Goal: Task Accomplishment & Management: Manage account settings

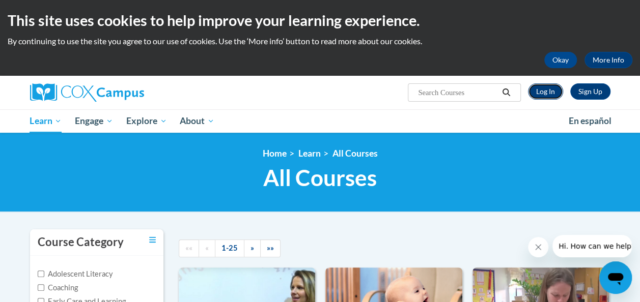
click at [539, 93] on link "Log In" at bounding box center [545, 92] width 35 height 16
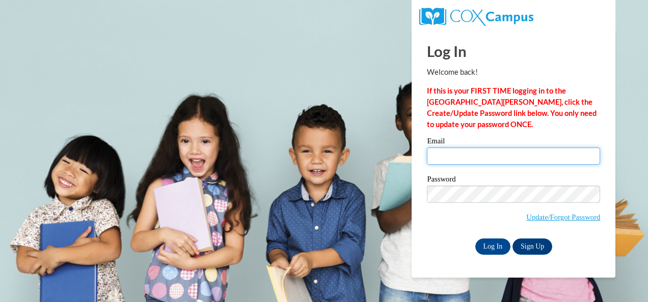
click at [485, 158] on input "Email" at bounding box center [513, 156] width 173 height 17
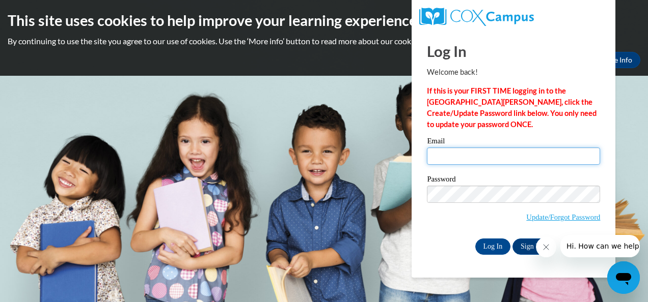
type input "hannahkmp397@gmail.com"
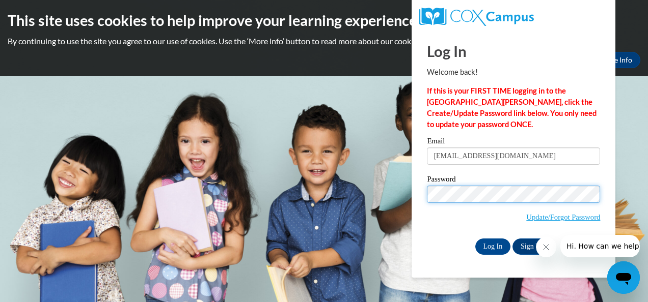
click at [475, 239] on input "Log In" at bounding box center [493, 247] width 36 height 16
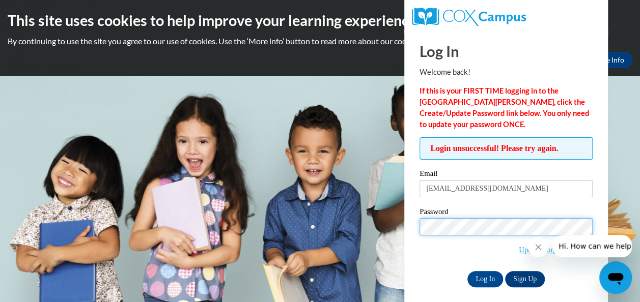
click at [467, 271] on input "Log In" at bounding box center [485, 279] width 36 height 16
click at [468, 258] on span "Update/Forgot Password" at bounding box center [506, 239] width 173 height 42
click at [535, 246] on icon "Close message from company" at bounding box center [538, 247] width 8 height 8
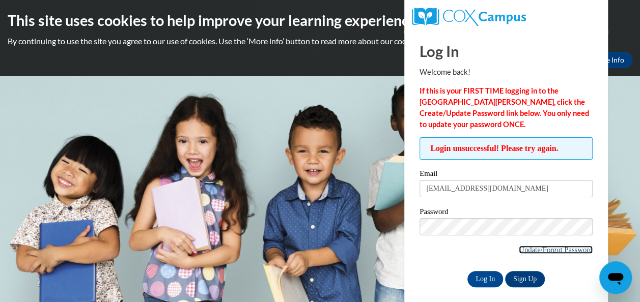
click at [564, 251] on link "Update/Forgot Password" at bounding box center [556, 250] width 74 height 8
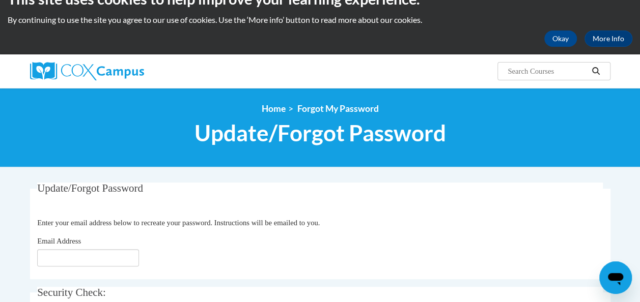
scroll to position [51, 0]
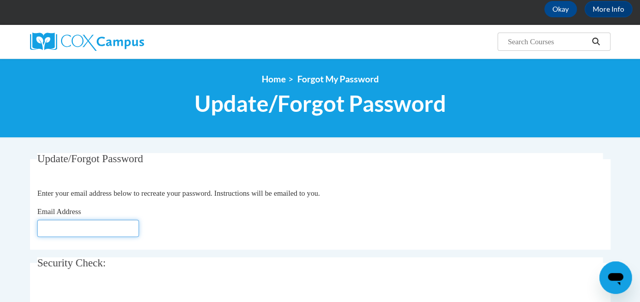
click at [77, 235] on input "Email Address" at bounding box center [88, 228] width 102 height 17
type input "[EMAIL_ADDRESS][DOMAIN_NAME]"
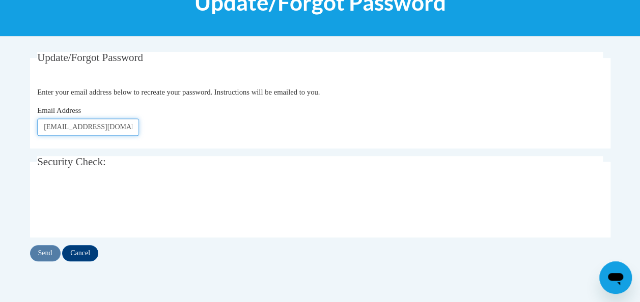
scroll to position [153, 0]
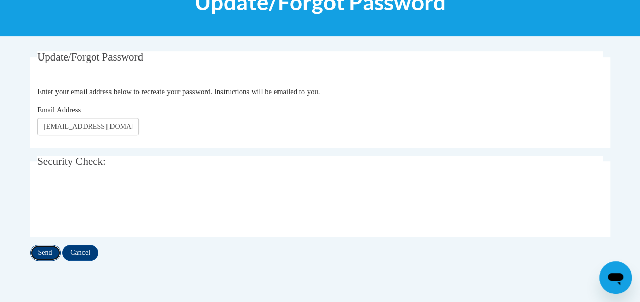
click at [41, 252] on input "Send" at bounding box center [45, 253] width 31 height 16
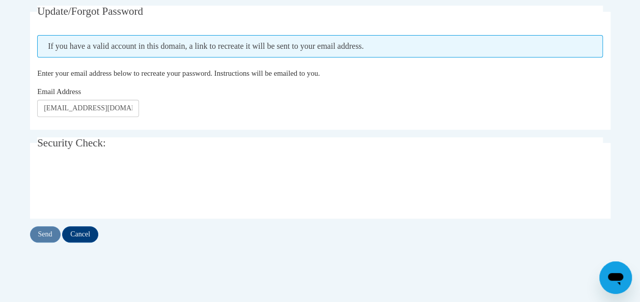
scroll to position [204, 0]
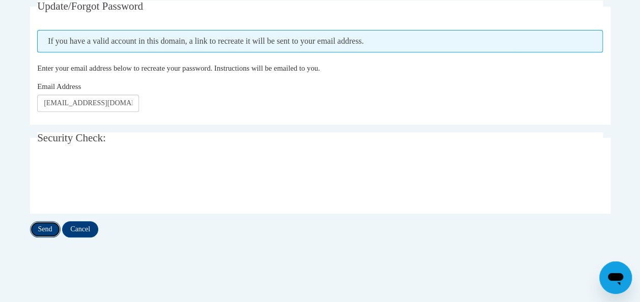
click at [50, 233] on input "Send" at bounding box center [45, 229] width 31 height 16
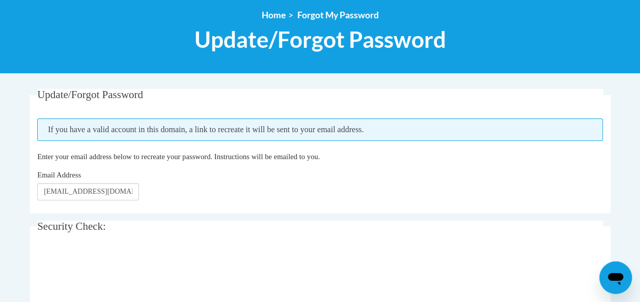
scroll to position [153, 0]
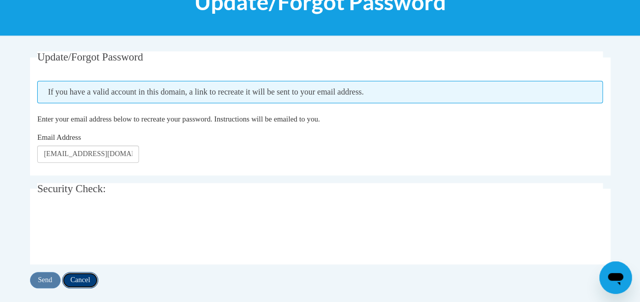
click at [91, 277] on input "Cancel" at bounding box center [80, 280] width 36 height 16
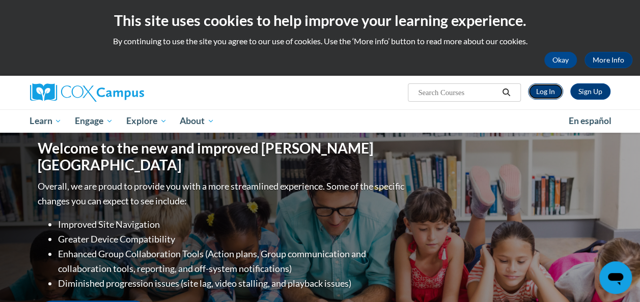
click at [545, 94] on link "Log In" at bounding box center [545, 92] width 35 height 16
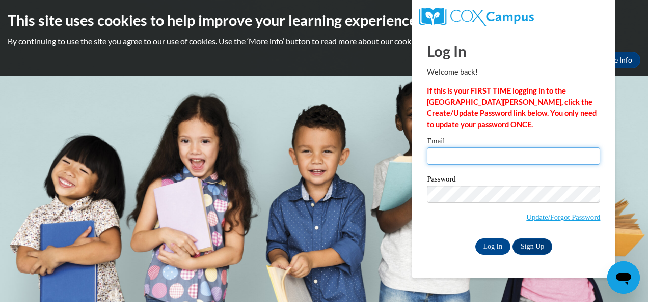
click at [474, 156] on input "Email" at bounding box center [513, 156] width 173 height 17
type input "[EMAIL_ADDRESS][DOMAIN_NAME]"
